Goal: Information Seeking & Learning: Learn about a topic

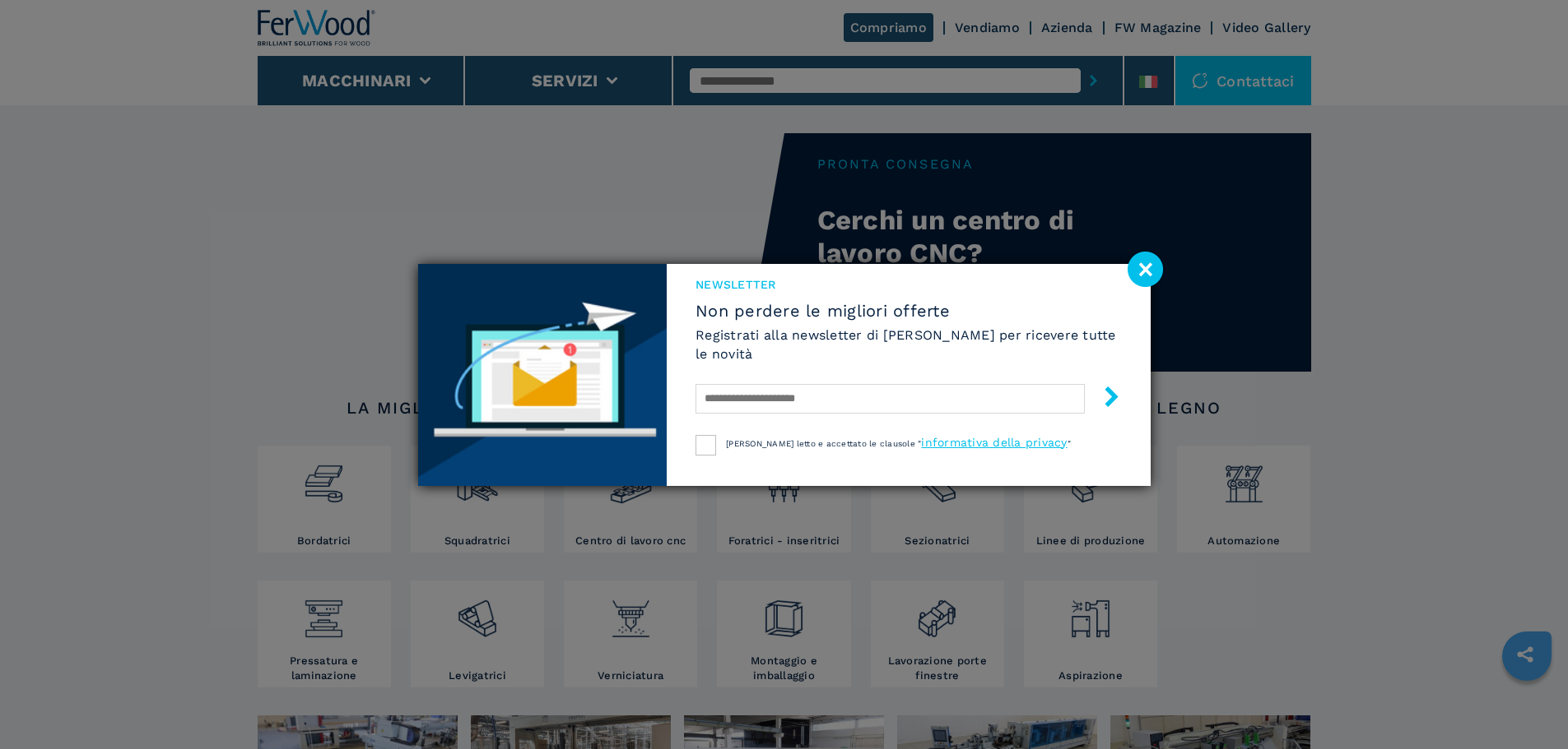
click at [1151, 275] on image at bounding box center [1145, 269] width 35 height 35
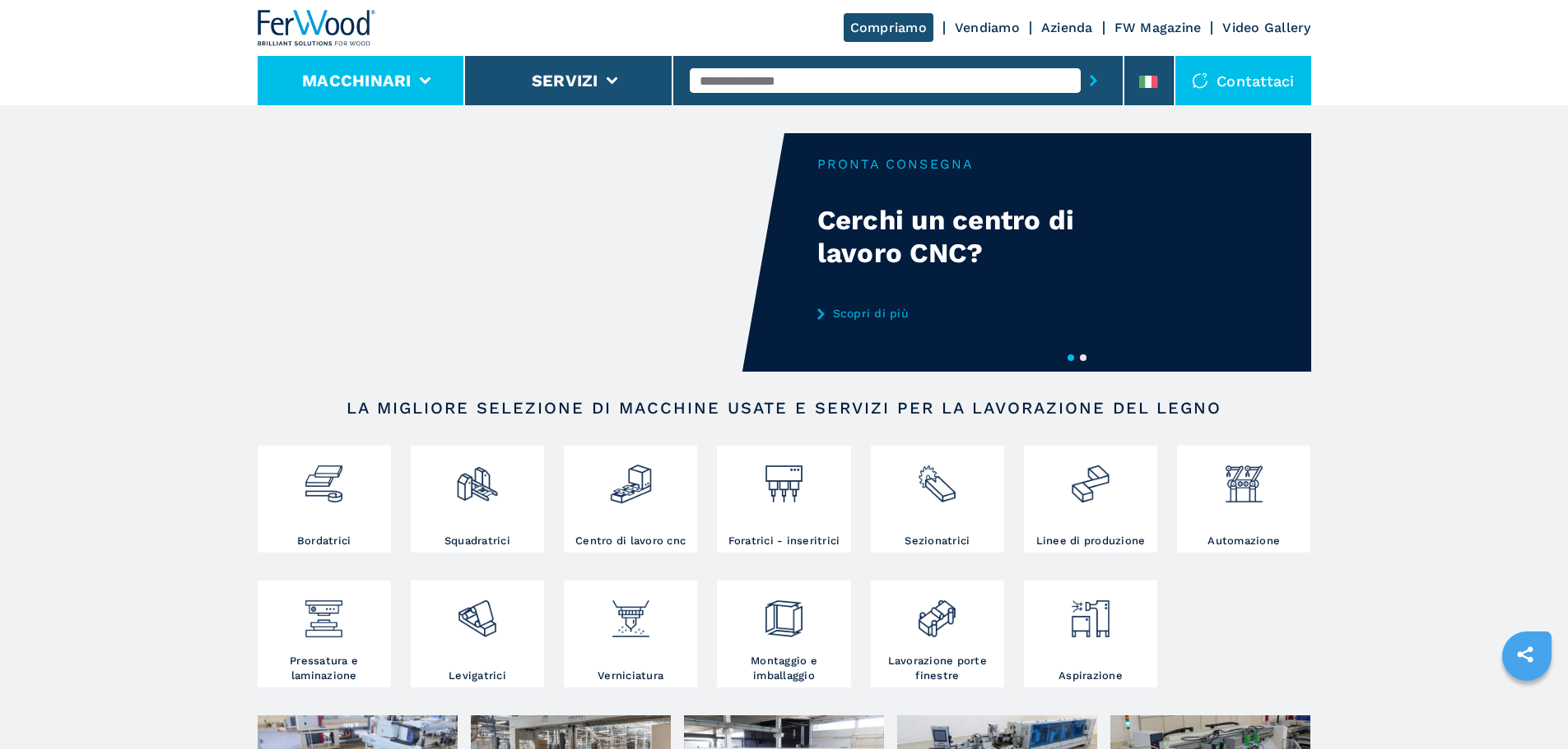
click at [371, 78] on button "Macchinari" at bounding box center [357, 80] width 109 height 20
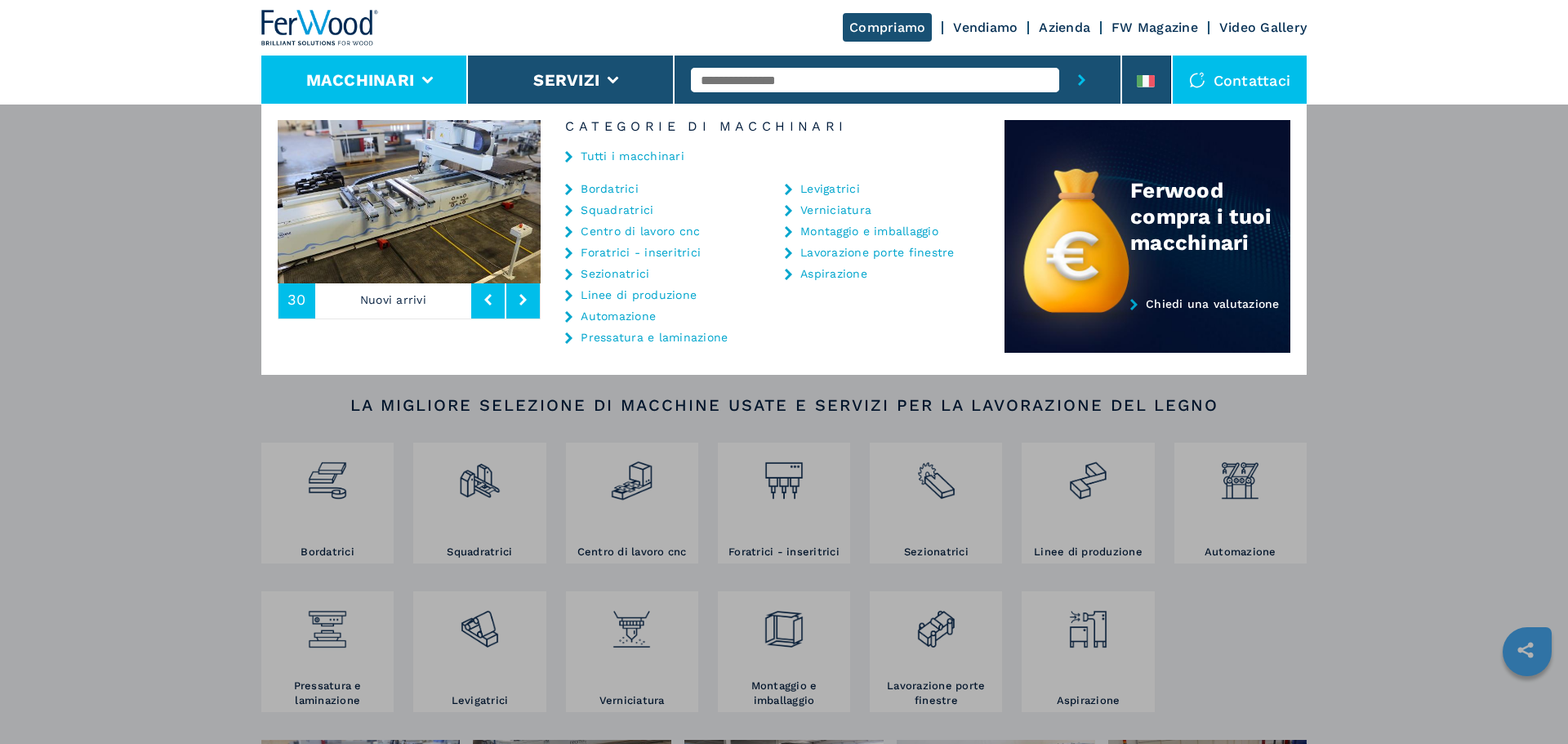
click at [625, 192] on link "Bordatrici" at bounding box center [610, 188] width 58 height 11
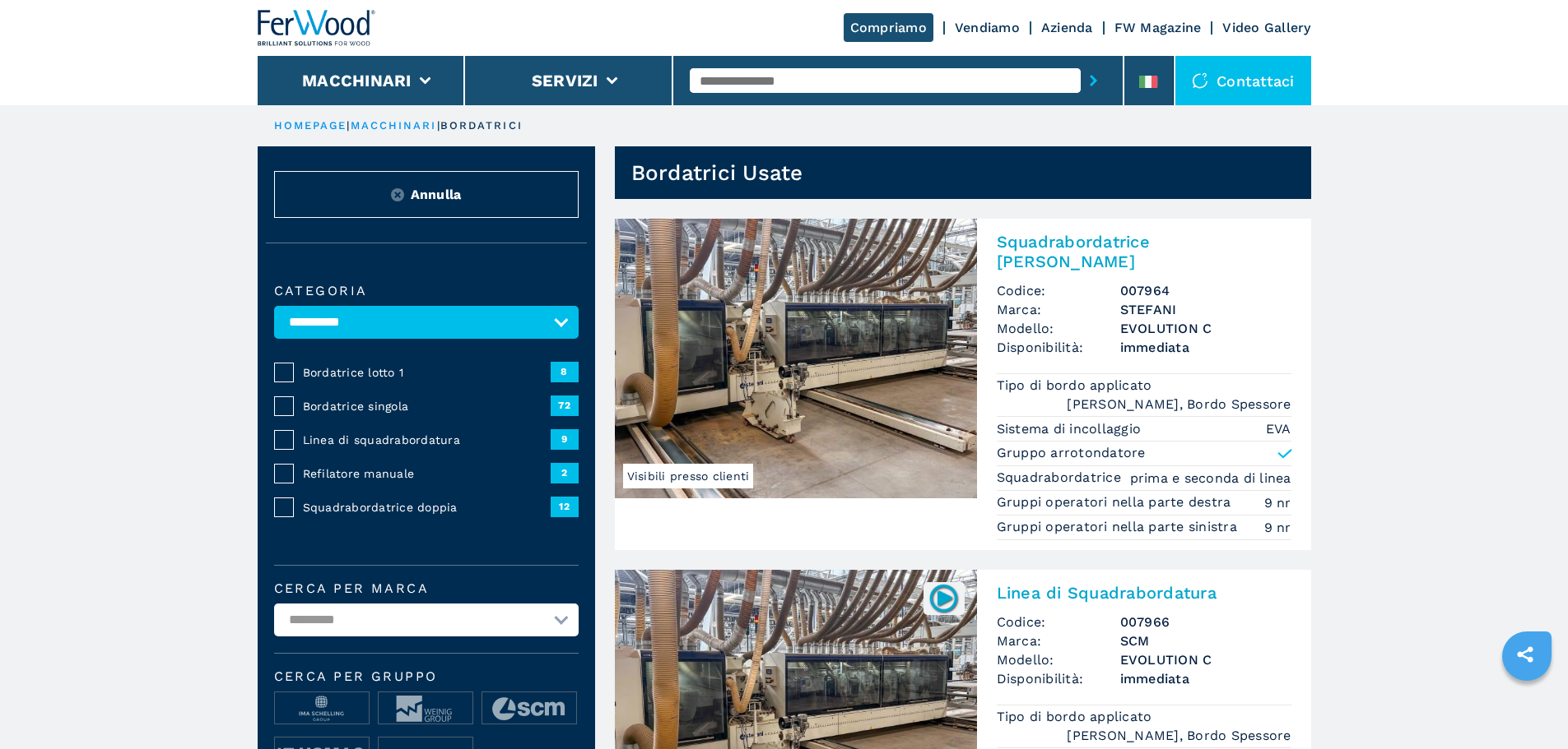
click at [1105, 239] on h2 "Squadrabordatrice Doppia" at bounding box center [1144, 252] width 294 height 40
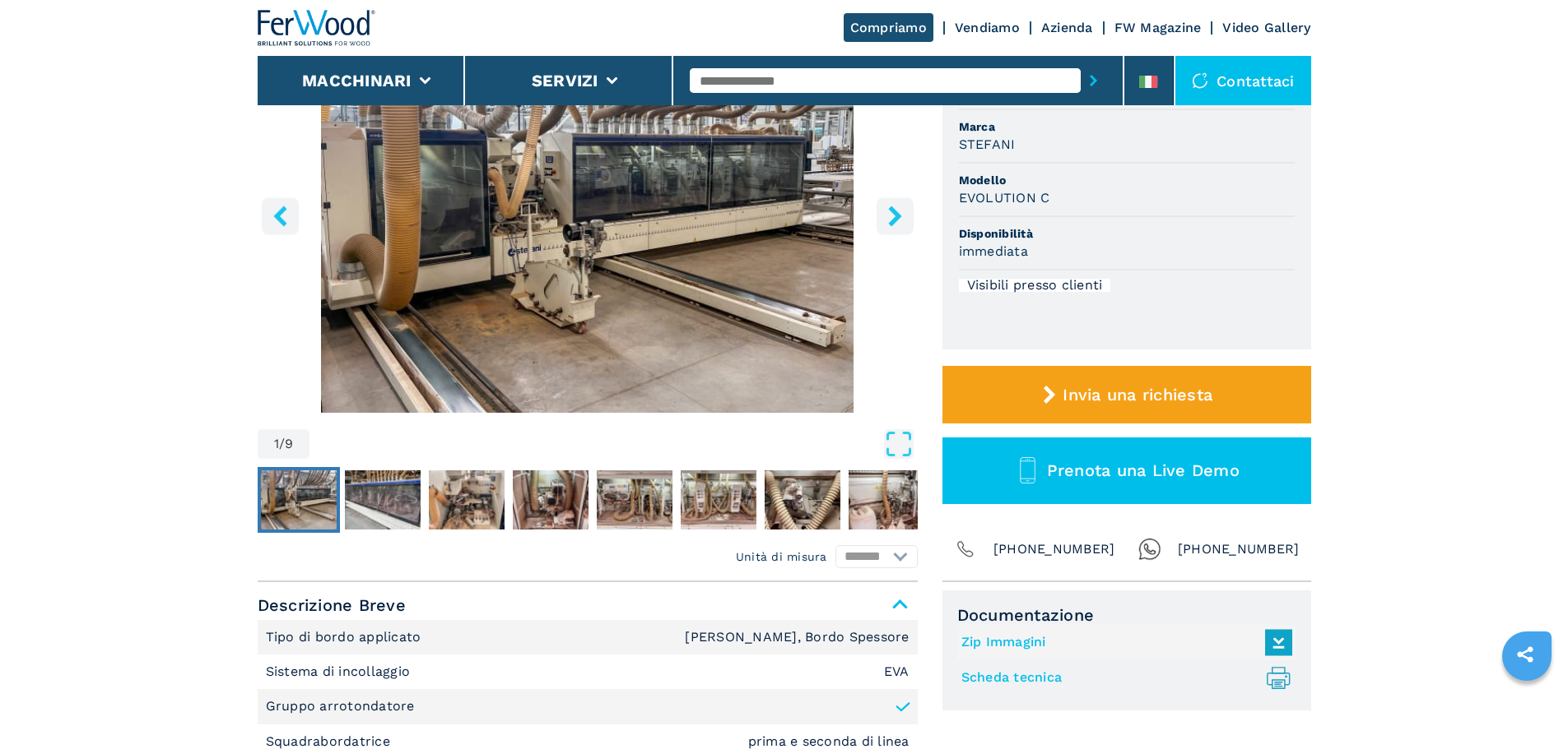
scroll to position [246, 0]
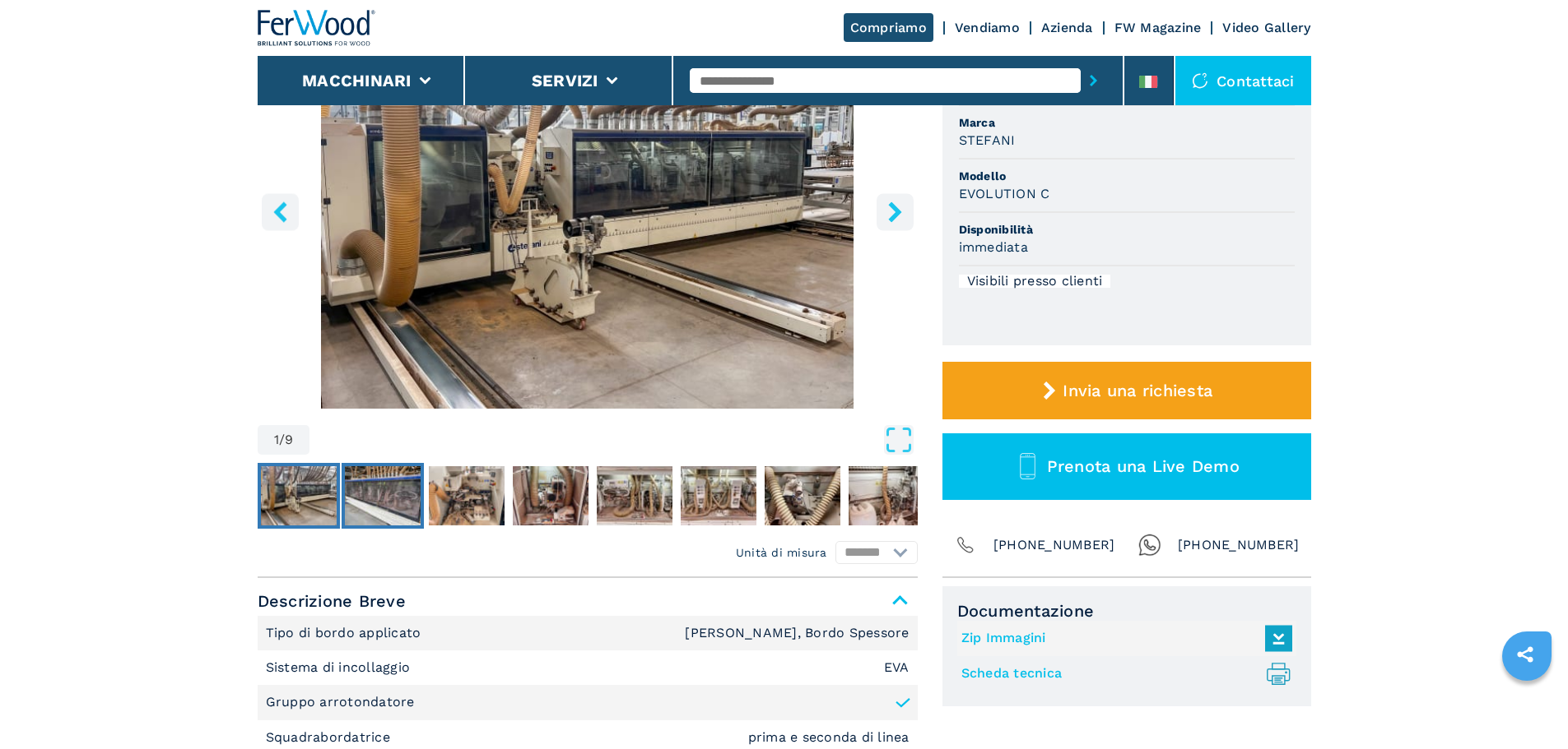
click at [387, 490] on img "Go to Slide 2" at bounding box center [382, 496] width 75 height 59
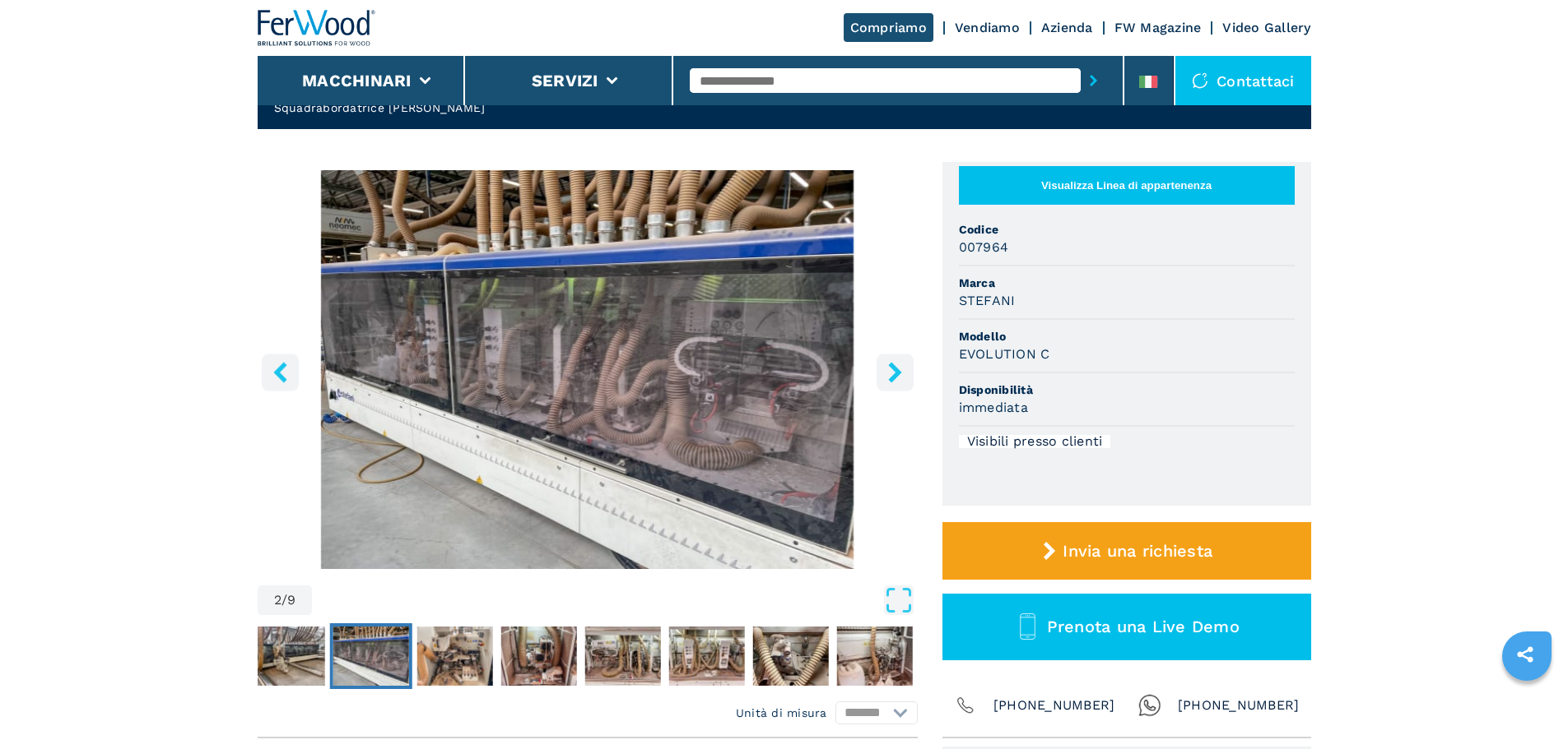
scroll to position [0, 0]
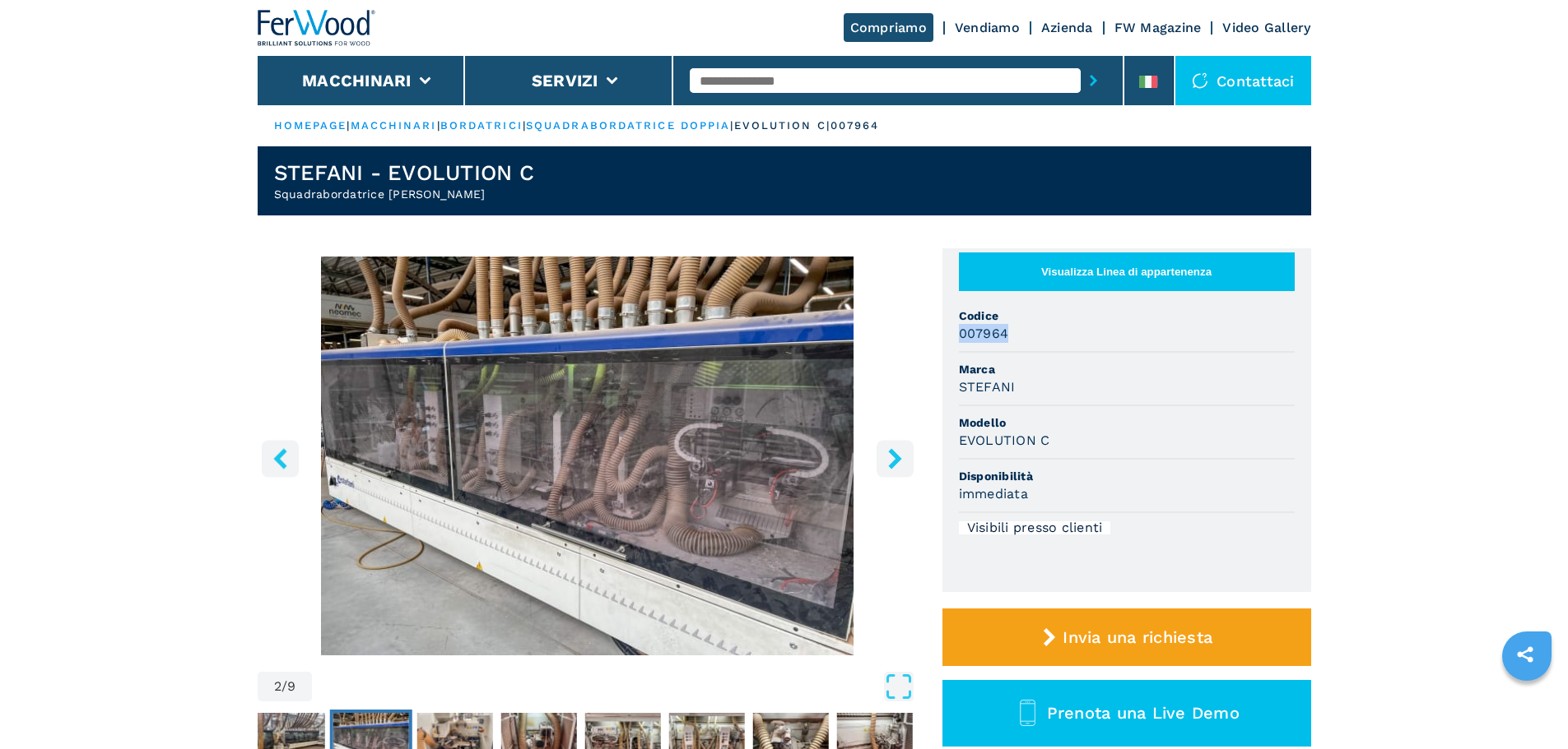
drag, startPoint x: 959, startPoint y: 348, endPoint x: 1011, endPoint y: 346, distance: 52.0
click at [1011, 343] on div "007964" at bounding box center [1127, 334] width 336 height 19
copy h3 "007964"
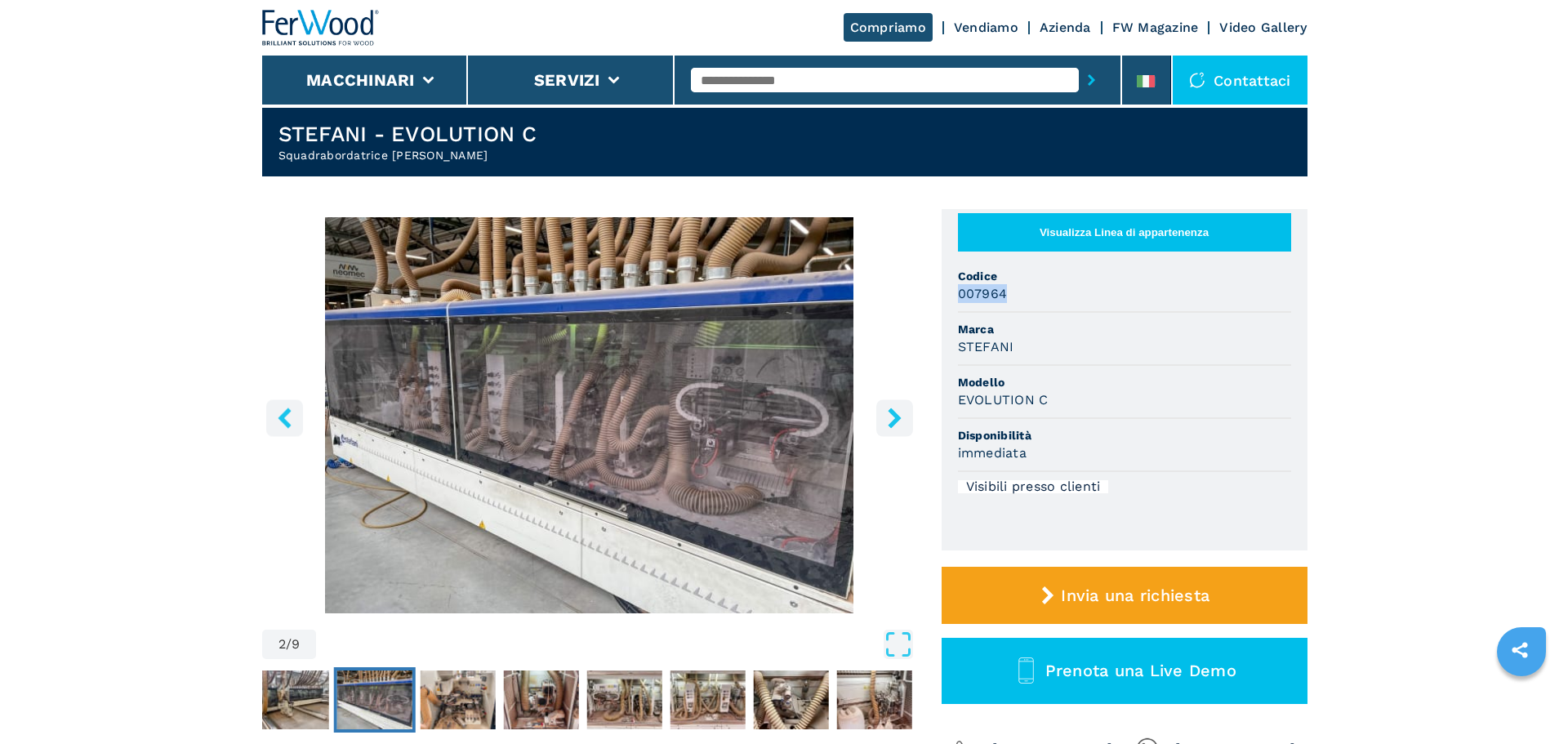
scroll to position [82, 0]
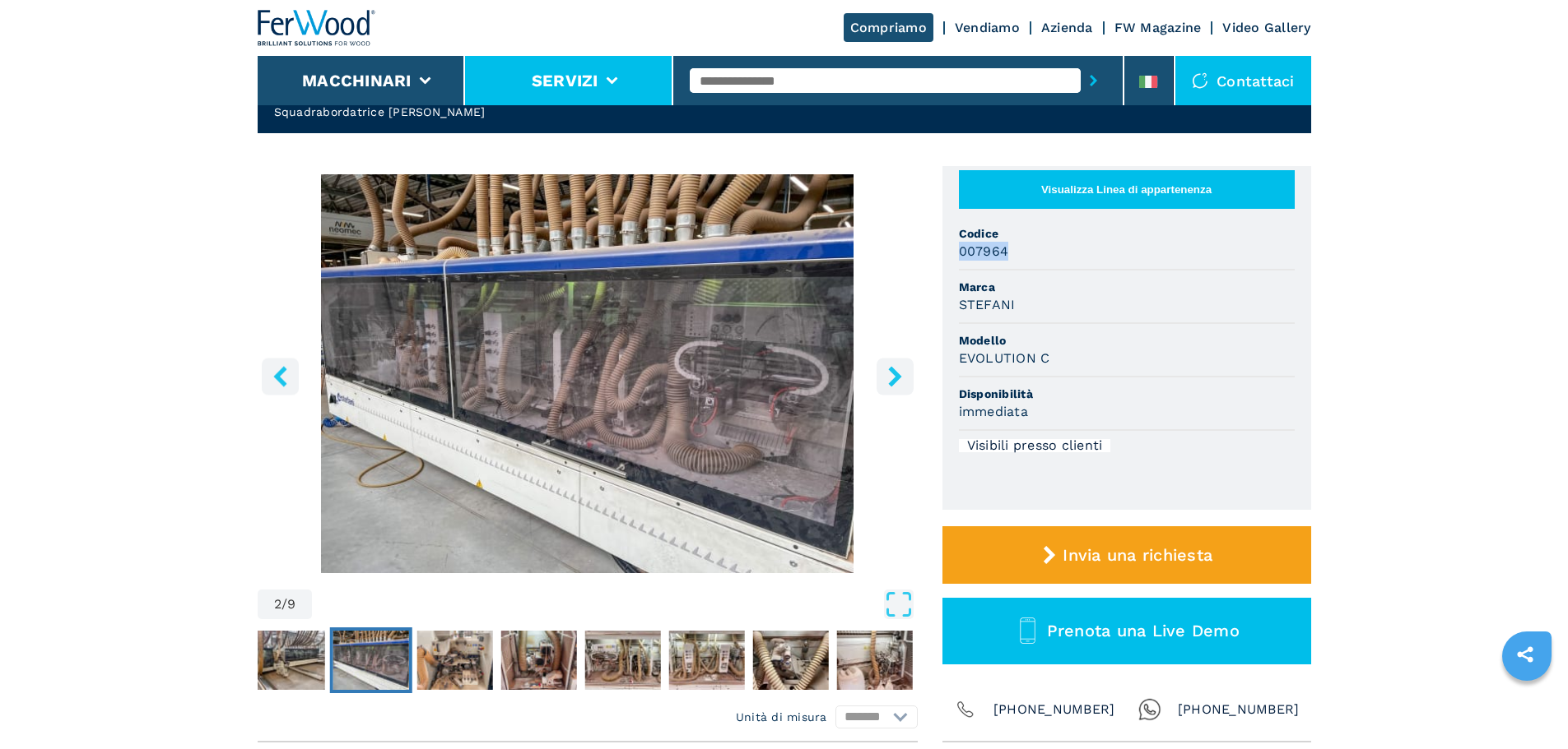
click at [585, 78] on button "Servizi" at bounding box center [564, 80] width 67 height 20
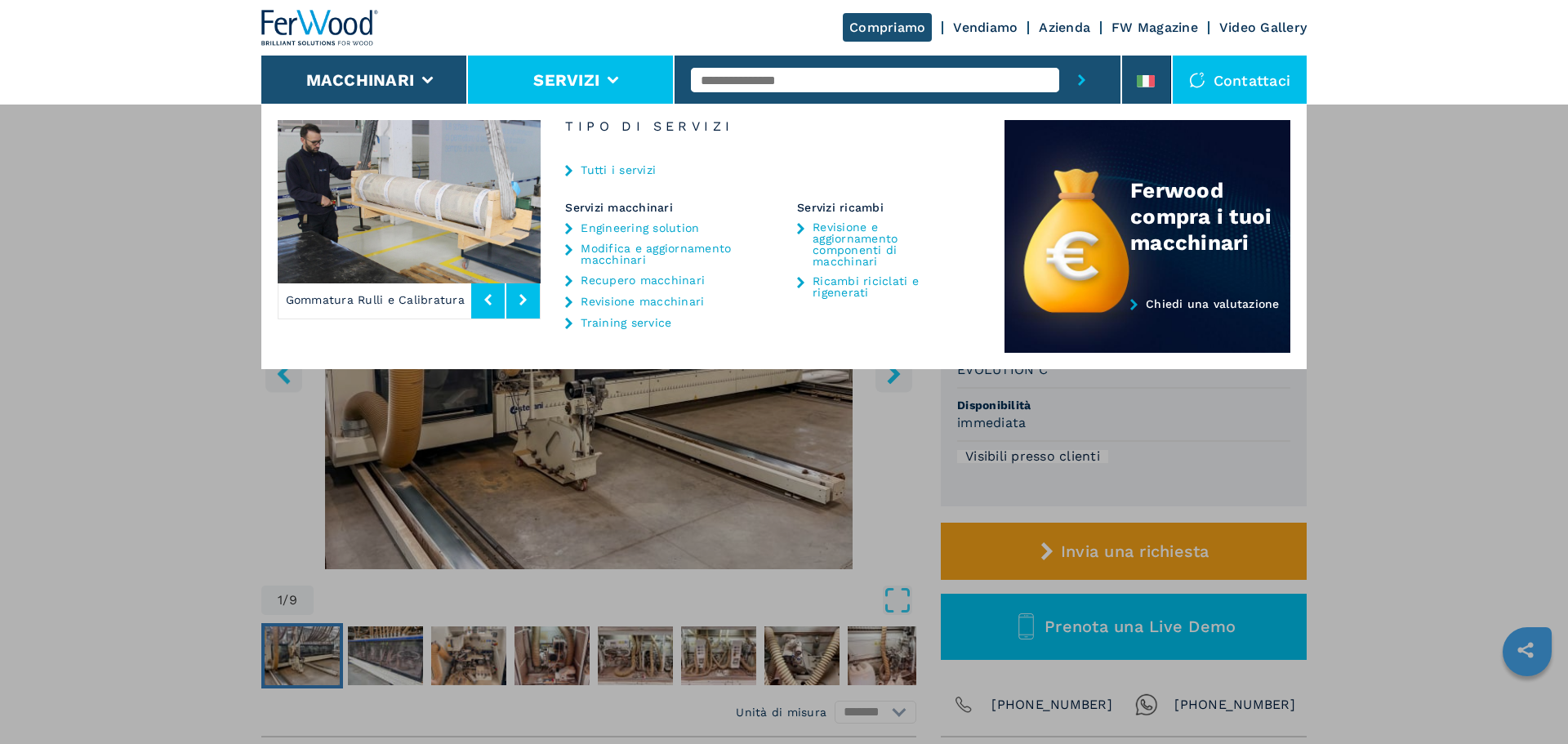
click at [625, 165] on link "Tutti i servizi" at bounding box center [617, 169] width 75 height 11
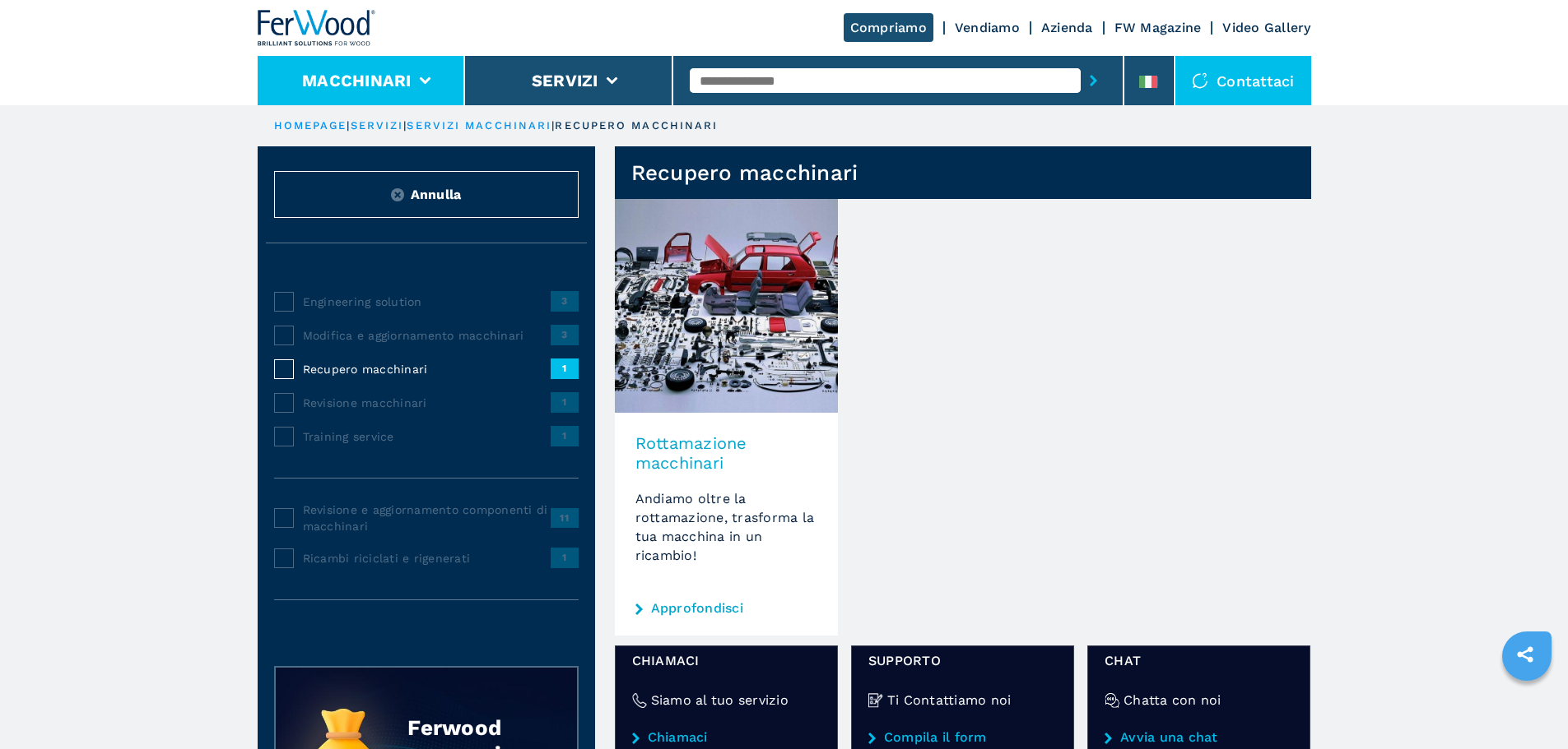
click at [382, 70] on li "Macchinari" at bounding box center [362, 80] width 209 height 49
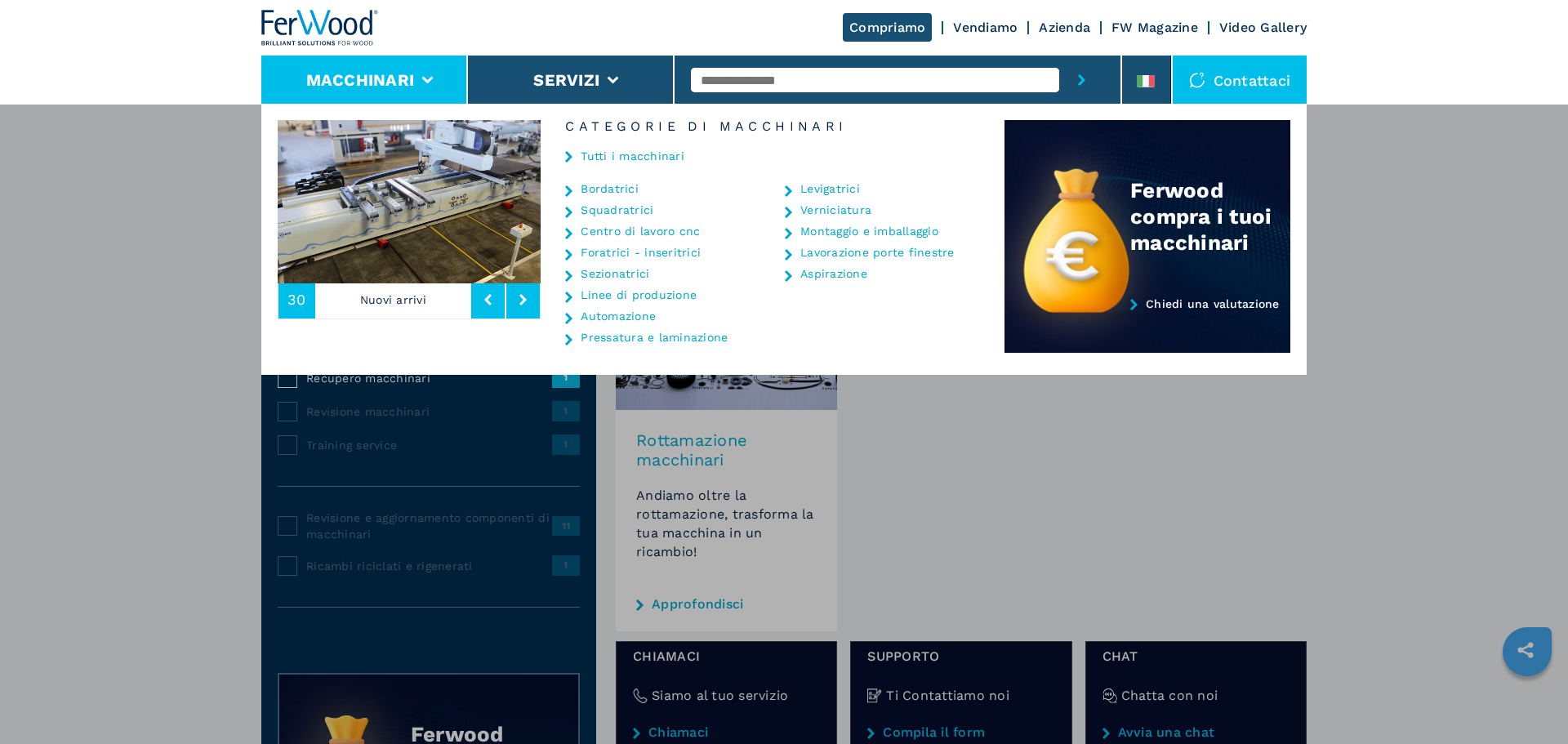
click at [316, 37] on img at bounding box center [319, 27] width 118 height 36
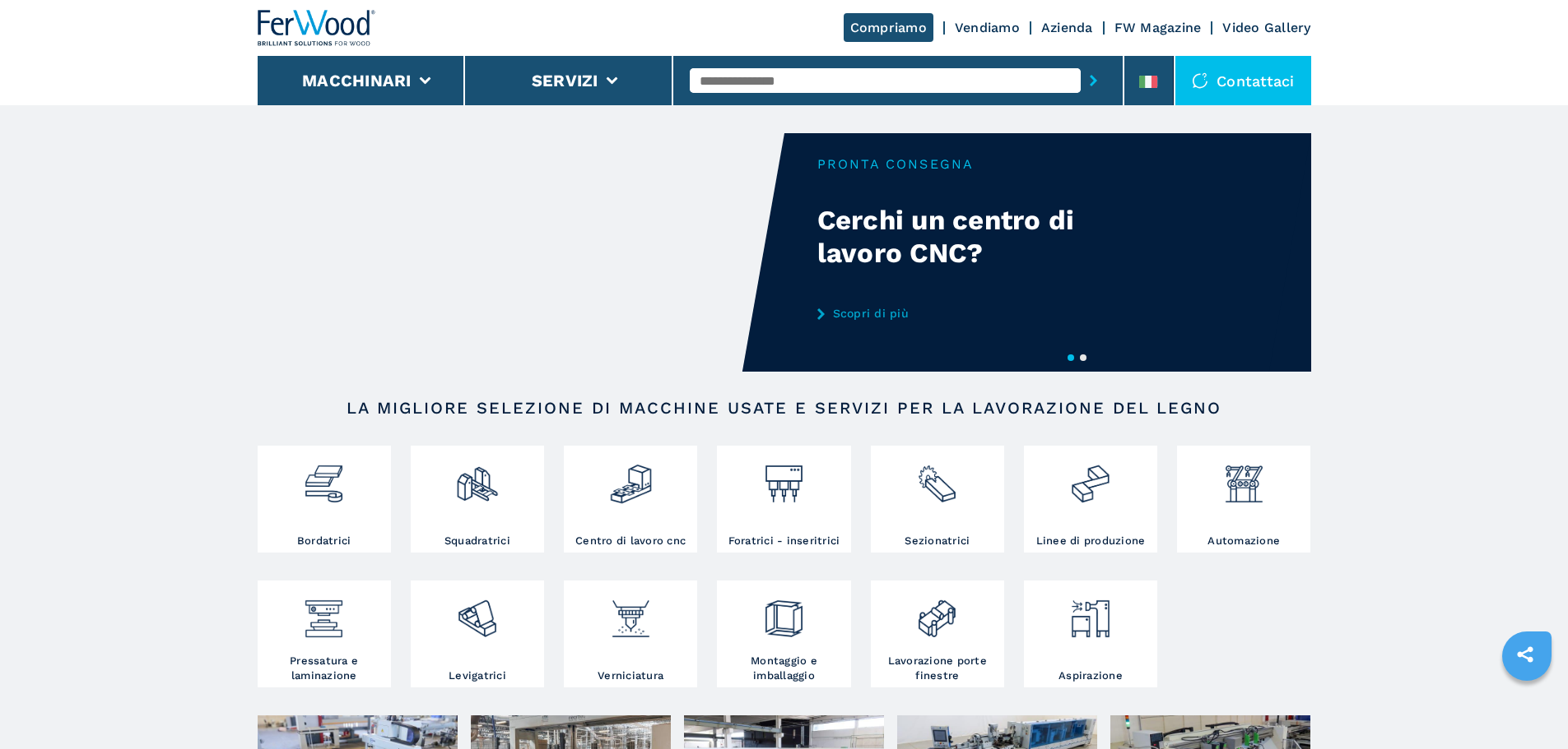
click at [1069, 31] on link "Azienda" at bounding box center [1067, 28] width 52 height 16
click at [1057, 24] on link "Azienda" at bounding box center [1067, 28] width 52 height 16
